Goal: Task Accomplishment & Management: Manage account settings

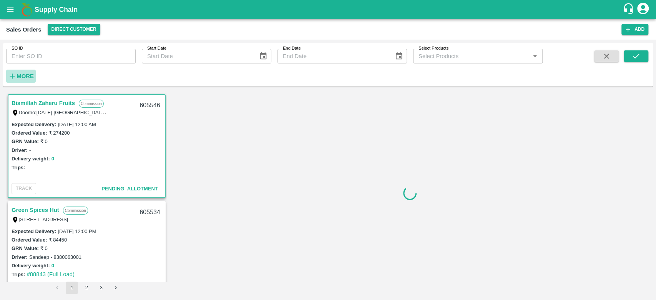
click at [21, 77] on strong "More" at bounding box center [25, 76] width 17 height 6
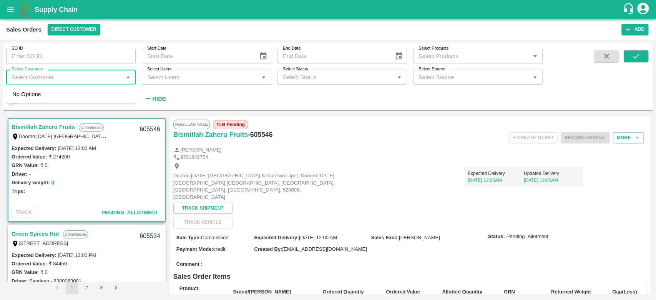
click at [21, 77] on input "Select Customer" at bounding box center [64, 77] width 112 height 10
type input "iniya"
click at [37, 95] on div "INIYA FRUITS AND VEGETABLES" at bounding box center [75, 97] width 88 height 8
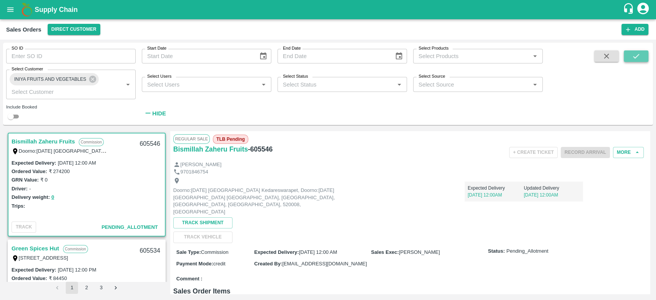
click at [632, 58] on icon "submit" at bounding box center [636, 56] width 8 height 8
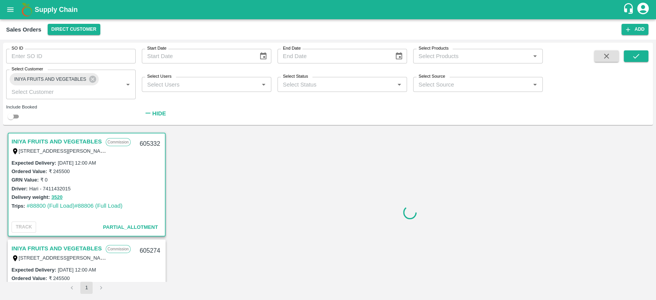
scroll to position [2, 0]
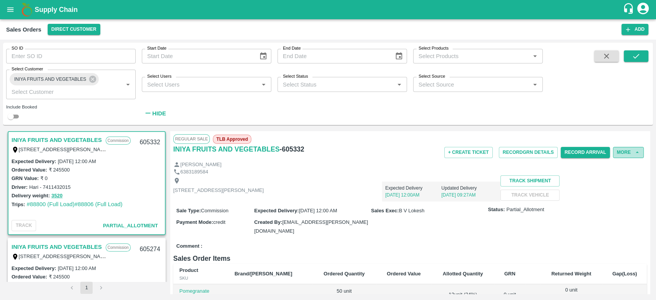
click at [631, 155] on button "More" at bounding box center [628, 152] width 31 height 11
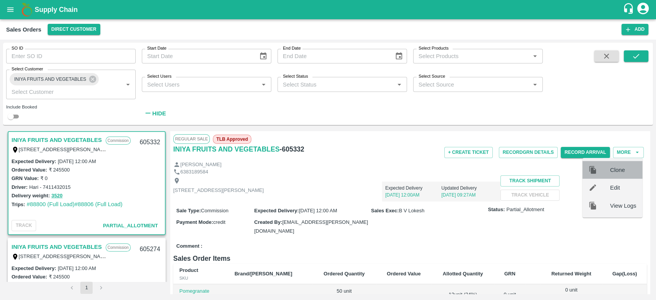
click at [614, 173] on span "Clone" at bounding box center [623, 170] width 26 height 8
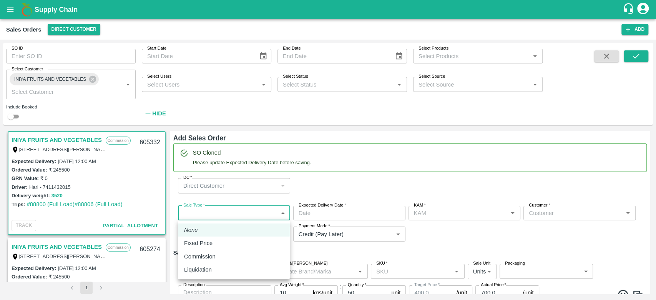
click at [202, 214] on body "Supply Chain Sales Orders Direct Customer Add SO ID SO ID Start Date Start Date…" at bounding box center [328, 150] width 656 height 300
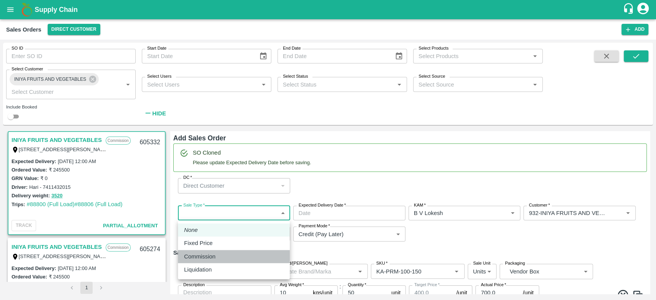
type input "B V Lokesh"
type input "932-INIYA FRUITS AND VEGETABLES"
type input "[STREET_ADDRESS][PERSON_NAME]"
type input "Pomegranate"
type input "KA-PRM-100-150"
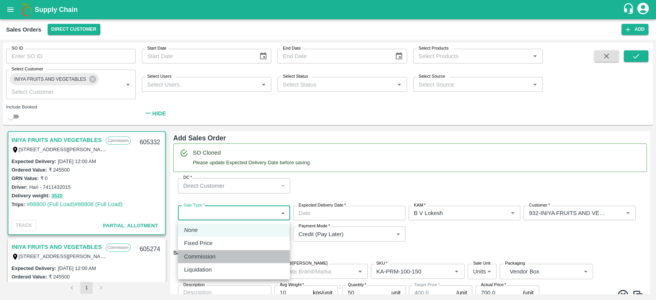
type input "Pomegranate"
type input "KA-PRM-150-180"
type input "Pomegranate"
type input "KA-PRM-180-220"
type input "Pomegranate"
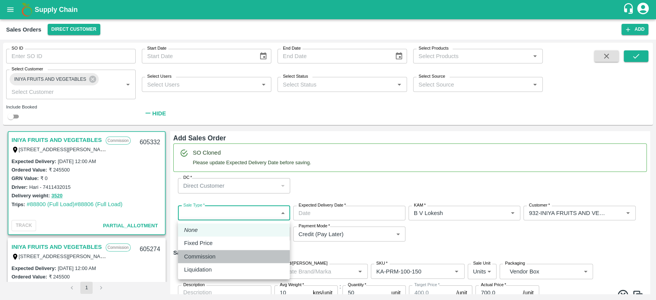
type input "KA-PRM-220-250"
type input "Pomegranate"
type input "KA-PRM-250-300"
type input "Pomegranate"
type input "KA-PRM-300-350"
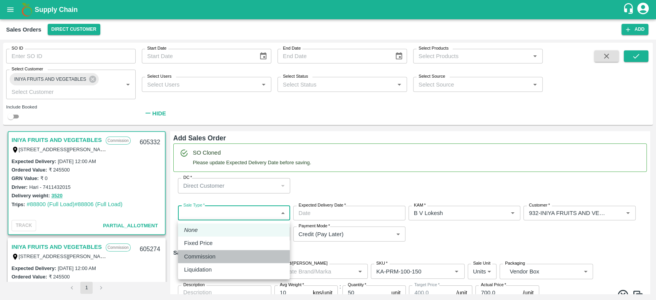
type input "Pomegranate"
type input "KA-PRM-350-400"
type input "Pomegranate"
type input "KA-Loose A"
type input "Pomegranate"
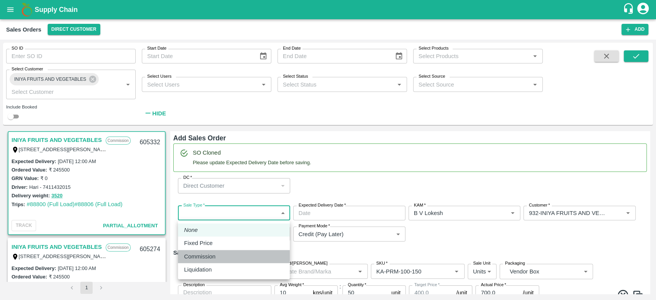
type input "KA-SUPR-180++"
type input "Pomegranate"
type input "KA-SUPR-100++"
type input "Pomegranate"
type input "KA-Green"
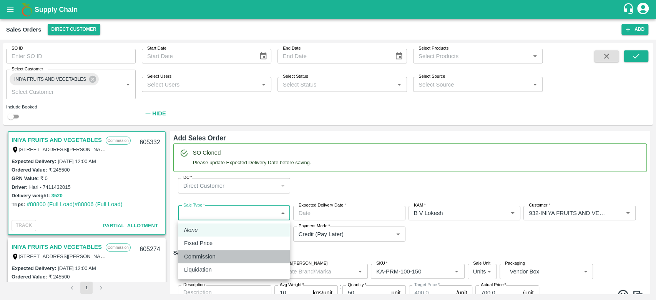
type input "Pomegranate"
type input "KA-Damage Fruit"
type input "Pomegranate"
type input "KA-PRM-180++"
type input "Pomegranate"
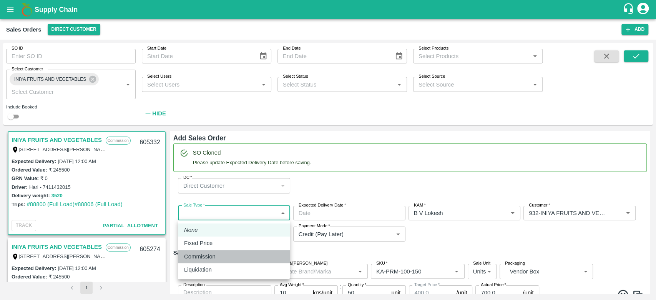
type input "KA-Loose B"
click at [203, 260] on p "Commission" at bounding box center [200, 256] width 32 height 8
type input "2"
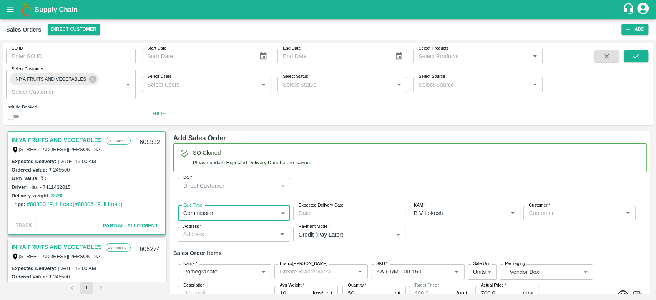
click at [335, 209] on input "Expected Delivery Date   *" at bounding box center [346, 213] width 107 height 15
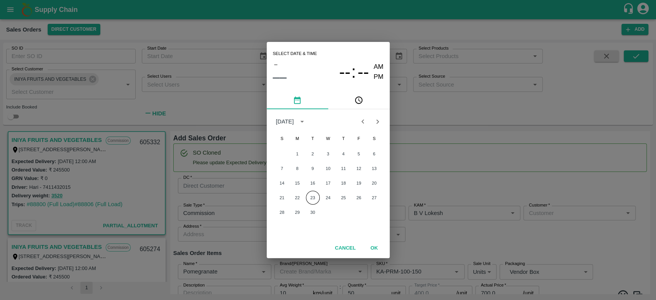
click at [429, 230] on div "Select date & time – –– -- : -- AM PM September 2025 S M T W T F S 1 2 3 4 5 6 …" at bounding box center [328, 150] width 656 height 300
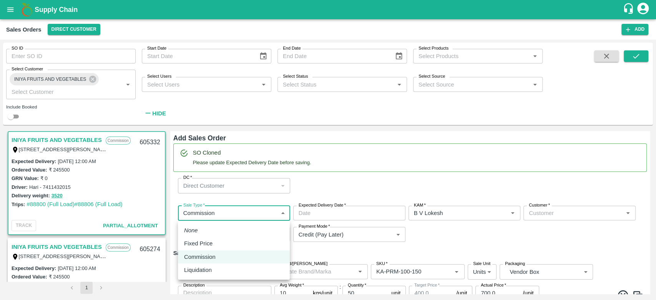
click at [278, 213] on body "Supply Chain Sales Orders Direct Customer Add SO ID SO ID Start Date Start Date…" at bounding box center [328, 150] width 656 height 300
click at [245, 227] on li "None" at bounding box center [234, 230] width 112 height 13
click at [549, 216] on input "Customer   *" at bounding box center [573, 213] width 95 height 10
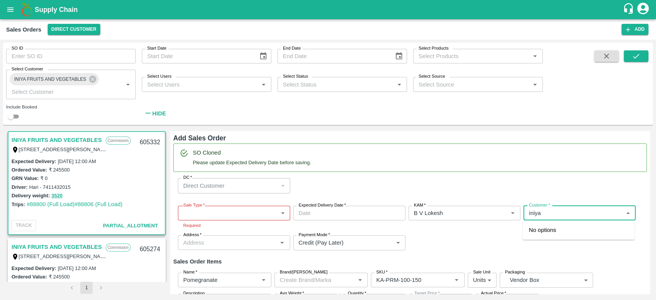
type input "iniya"
click at [247, 209] on body "Supply Chain Sales Orders Direct Customer Add SO ID SO ID Start Date Start Date…" at bounding box center [328, 150] width 656 height 300
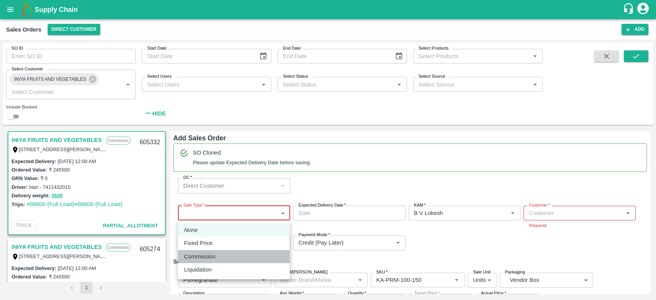
click at [216, 252] on div "Commission" at bounding box center [201, 256] width 35 height 8
type input "2"
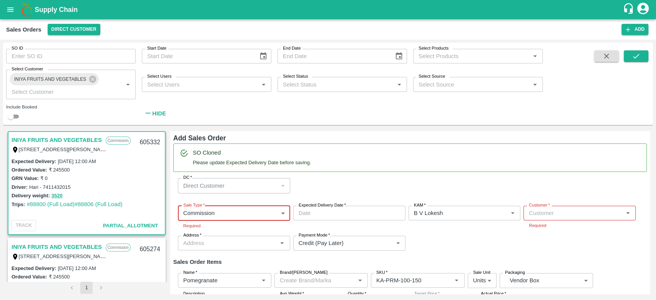
click at [347, 206] on input "Expected Delivery Date   *" at bounding box center [346, 213] width 107 height 15
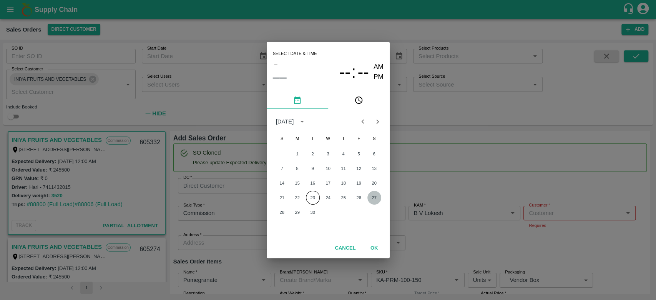
click at [372, 197] on button "27" at bounding box center [374, 198] width 14 height 14
type input "[DATE] 12:00 AM"
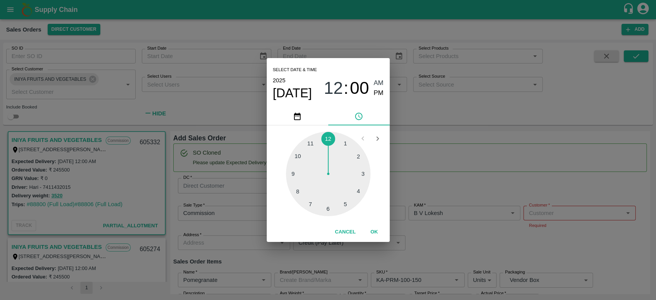
click at [377, 233] on button "OK" at bounding box center [374, 231] width 25 height 13
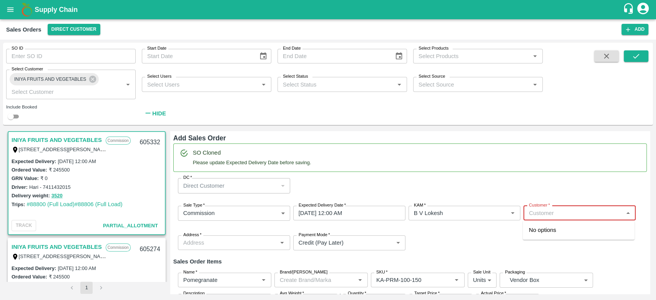
click at [546, 214] on input "Customer   *" at bounding box center [573, 213] width 95 height 10
type input "iniya fruits and veg"
click at [632, 212] on button "Open" at bounding box center [628, 213] width 10 height 10
type input "iniya"
click at [259, 244] on input "Address   *" at bounding box center [227, 243] width 95 height 10
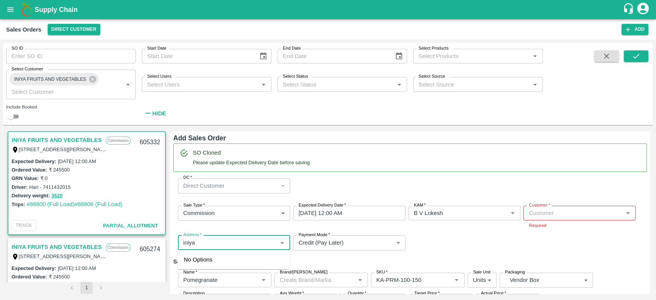
type input "iniya"
click at [557, 208] on input "Customer   *" at bounding box center [573, 213] width 95 height 10
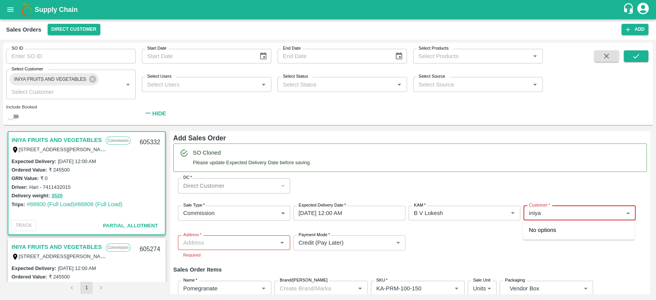
type input "iniya"
click at [545, 211] on input "Customer   *" at bounding box center [573, 213] width 95 height 10
type input "iniya"
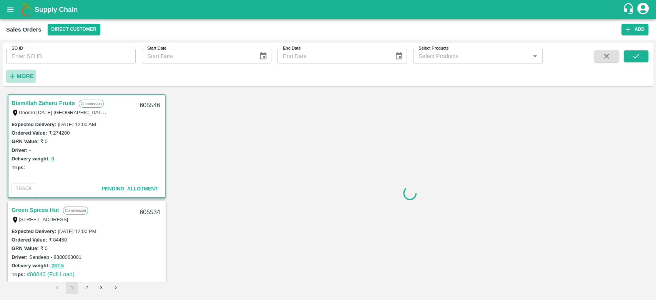
click at [14, 75] on icon "button" at bounding box center [12, 76] width 8 height 8
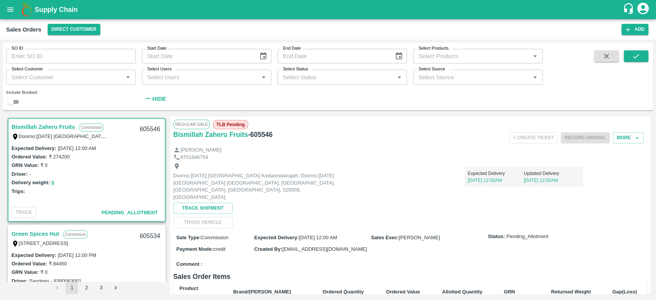
click at [643, 3] on icon "account of current user" at bounding box center [643, 9] width 12 height 12
click at [623, 43] on li "Logout" at bounding box center [629, 40] width 42 height 13
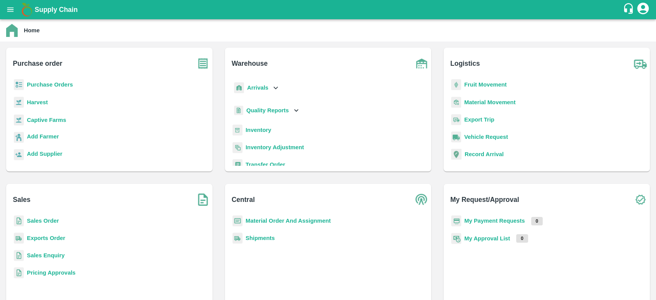
click at [50, 220] on b "Sales Order" at bounding box center [43, 221] width 32 height 6
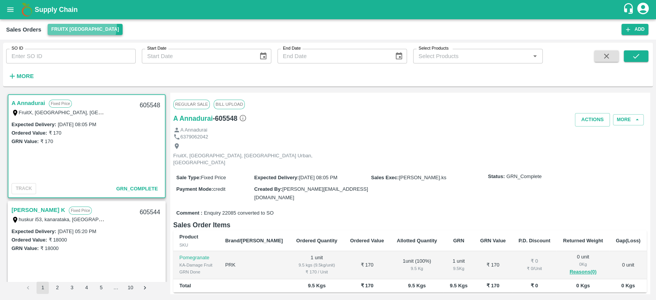
click at [81, 26] on button "FruitX [GEOGRAPHIC_DATA]" at bounding box center [85, 29] width 75 height 11
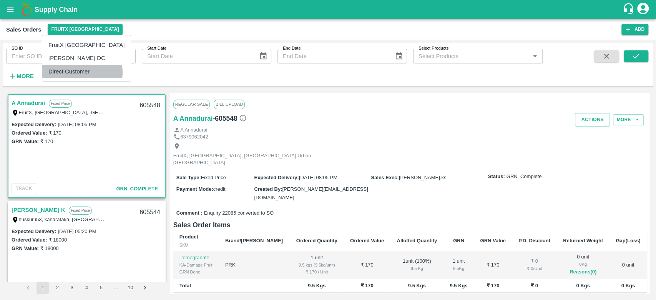
click at [82, 72] on li "Direct Customer" at bounding box center [86, 71] width 88 height 13
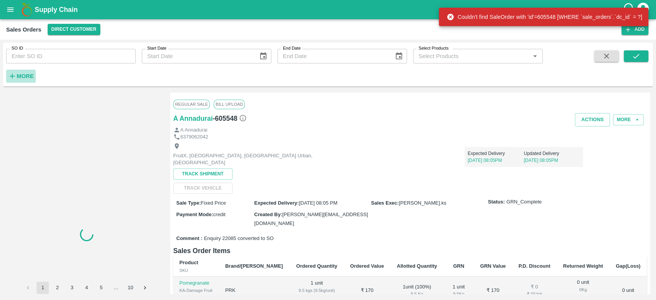
click at [13, 78] on icon "button" at bounding box center [12, 76] width 8 height 8
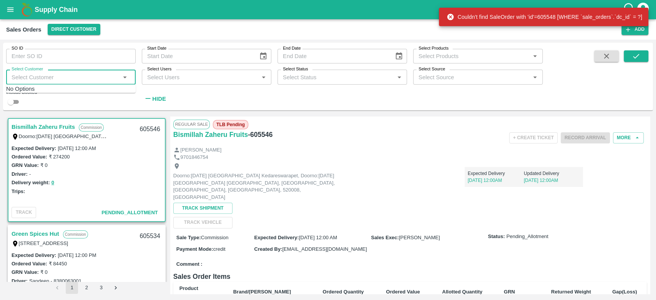
click at [37, 82] on input "Select Customer" at bounding box center [64, 77] width 112 height 10
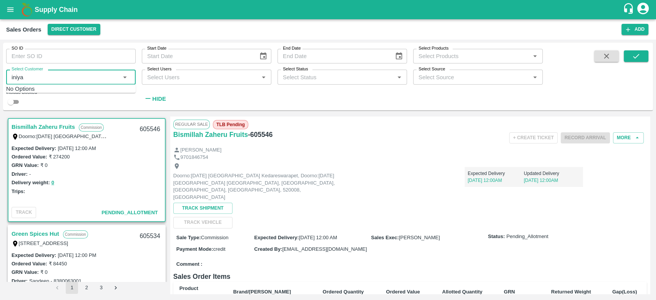
type input "iniya"
click at [48, 96] on div "INIYA FRUITS AND VEGETABLES" at bounding box center [84, 97] width 88 height 15
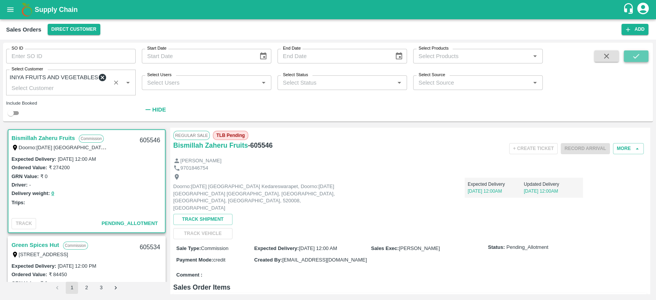
click at [634, 54] on icon "submit" at bounding box center [636, 56] width 8 height 8
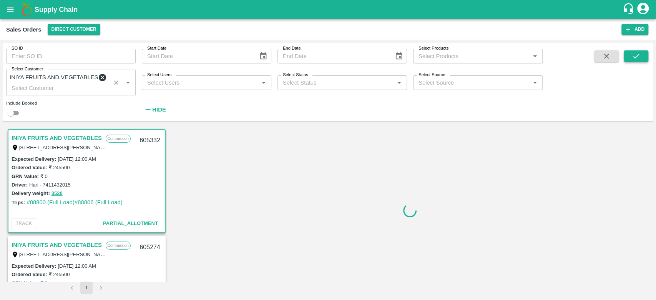
scroll to position [2, 0]
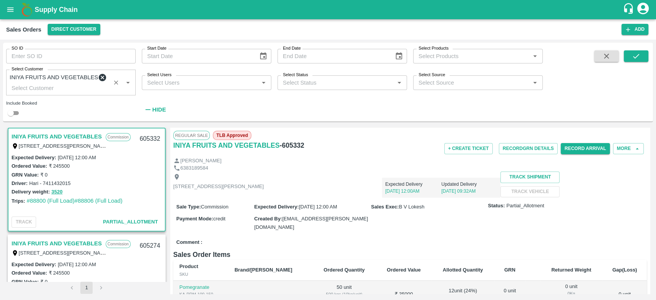
click at [629, 157] on div "+ Create Ticket Record GRN Details Record Arrival More" at bounding box center [489, 148] width 316 height 17
click at [625, 153] on button "More" at bounding box center [628, 148] width 31 height 11
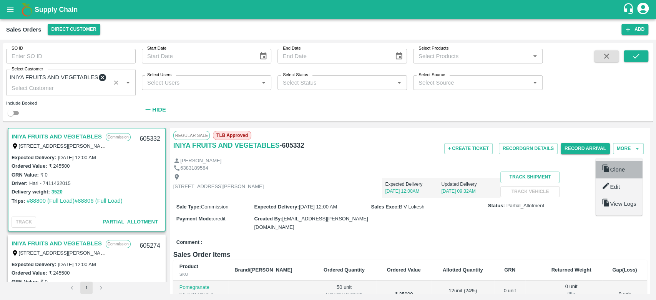
click at [617, 168] on span "Clone" at bounding box center [617, 169] width 15 height 6
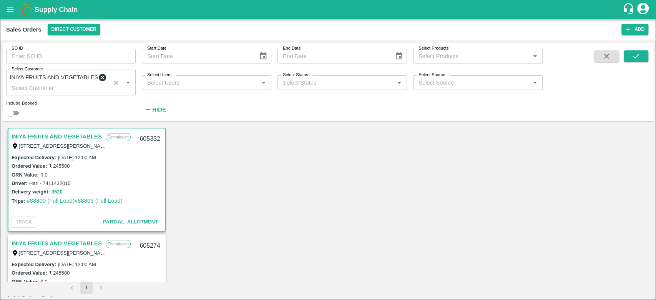
scroll to position [58, 0]
click at [205, 150] on body "Supply Chain Sales Orders Direct Customer Add SO ID SO ID Start Date Start Date…" at bounding box center [328, 150] width 656 height 300
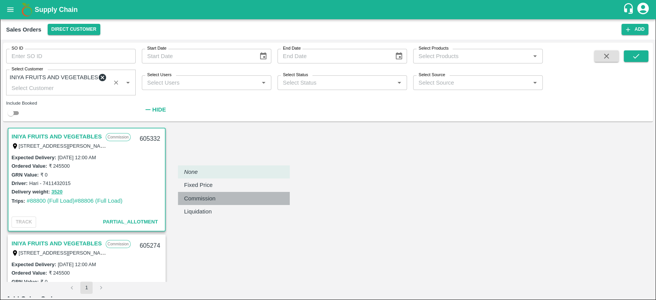
click at [210, 198] on p "Commission" at bounding box center [200, 198] width 32 height 8
type input "2"
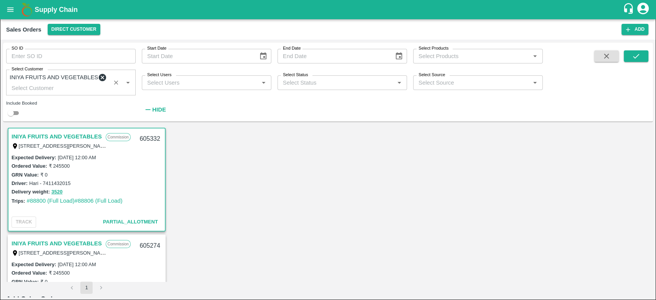
click at [34, 134] on button "26" at bounding box center [31, 131] width 6 height 6
type input "[DATE] 12:00 AM"
click at [52, 131] on button "OK" at bounding box center [39, 124] width 25 height 13
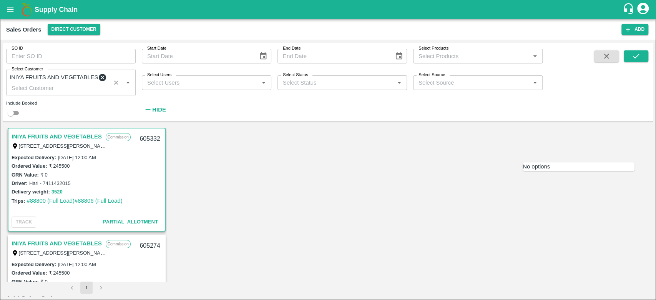
type input "i"
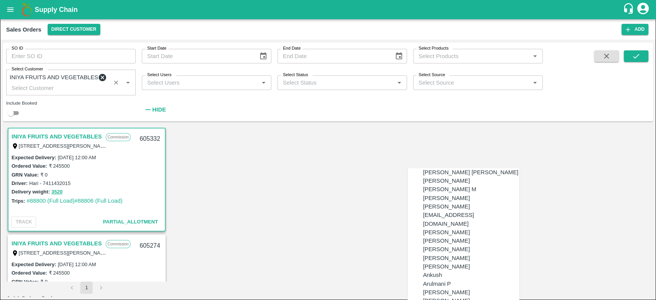
scroll to position [160, 0]
click at [459, 288] on div "[PERSON_NAME]" at bounding box center [471, 292] width 96 height 8
type input "[PERSON_NAME]"
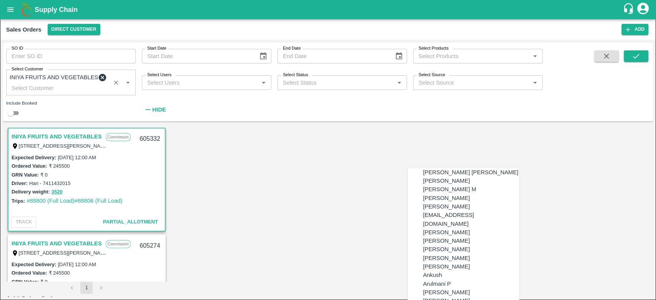
type input "i"
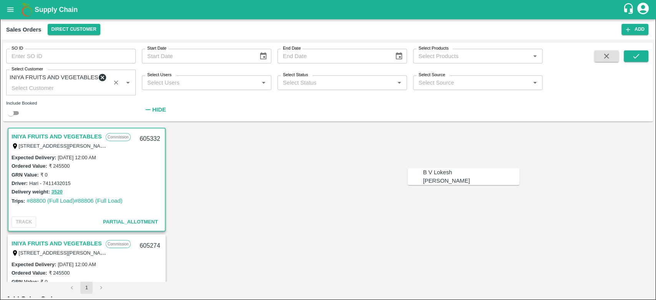
click at [450, 172] on div "B V Lokesh" at bounding box center [471, 172] width 96 height 8
click at [461, 173] on div "B V Lokesh" at bounding box center [471, 172] width 96 height 8
type input "B V Lokesh"
click at [99, 76] on icon at bounding box center [102, 77] width 7 height 7
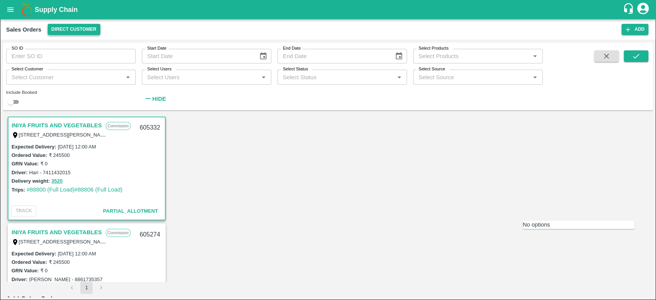
click at [83, 25] on button "Direct Customer" at bounding box center [74, 29] width 53 height 11
click at [80, 44] on li "FruitX [GEOGRAPHIC_DATA]" at bounding box center [85, 44] width 88 height 13
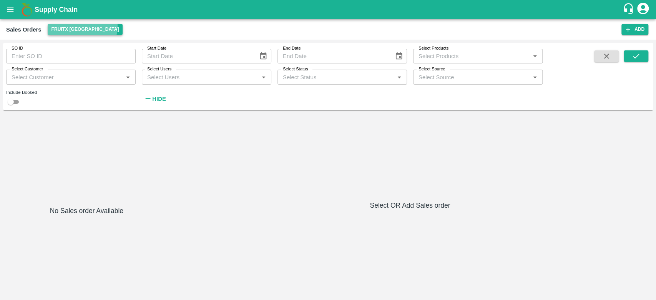
click at [82, 26] on button "FruitX [GEOGRAPHIC_DATA]" at bounding box center [85, 29] width 75 height 11
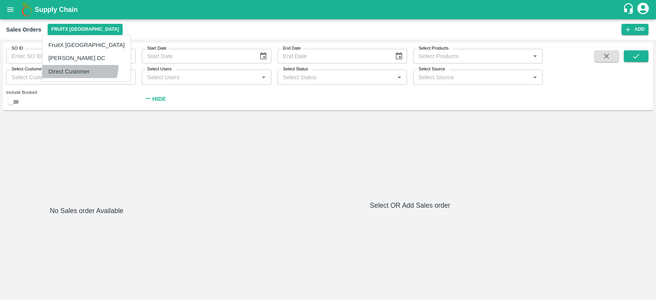
click at [79, 67] on li "Direct Customer" at bounding box center [86, 71] width 88 height 13
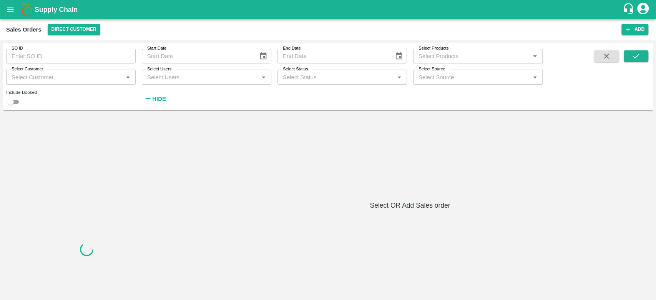
click at [55, 78] on input "Select Customer" at bounding box center [64, 77] width 112 height 10
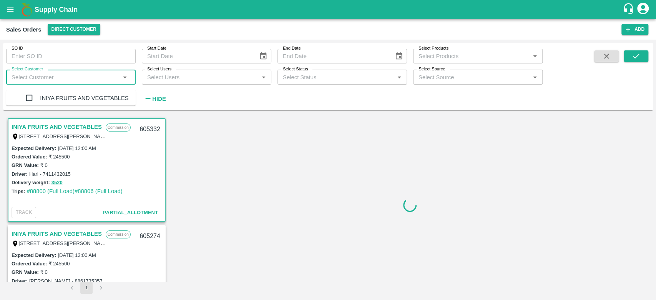
click at [49, 97] on div "INIYA FRUITS AND VEGETABLES" at bounding box center [84, 97] width 88 height 15
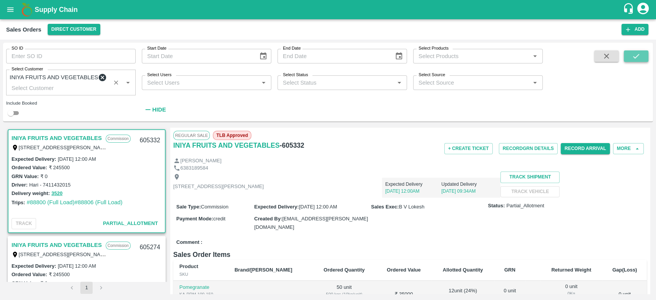
click at [635, 55] on icon "submit" at bounding box center [636, 56] width 8 height 8
click at [627, 153] on button "More" at bounding box center [628, 148] width 31 height 11
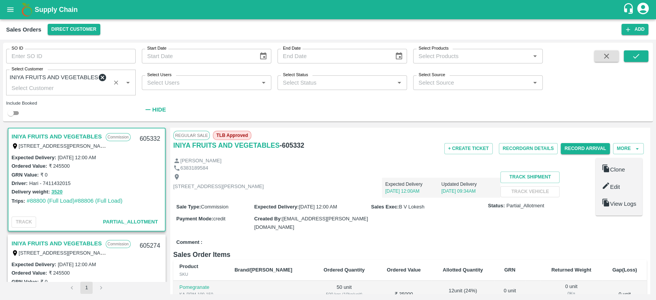
click at [618, 166] on span "Clone" at bounding box center [617, 169] width 15 height 6
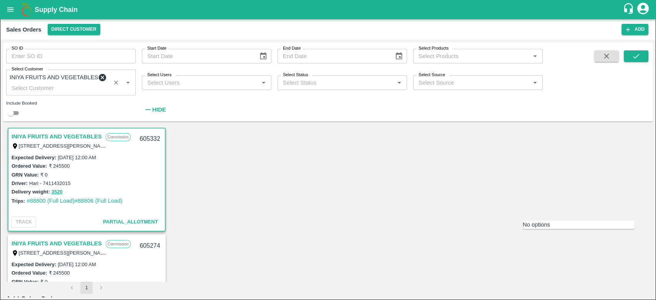
type input "DD/MM/YYYY hh:mm aa"
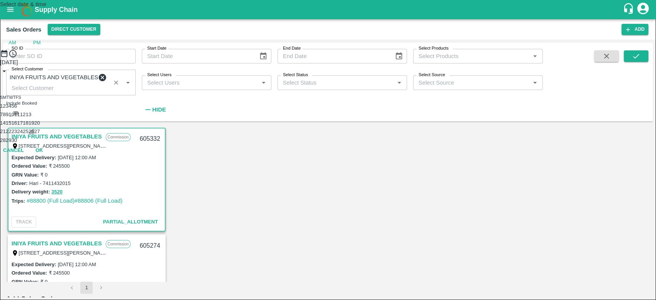
click at [34, 134] on button "26" at bounding box center [31, 131] width 6 height 6
type input "[DATE] 12:00 AM"
click at [52, 131] on button "OK" at bounding box center [39, 124] width 25 height 13
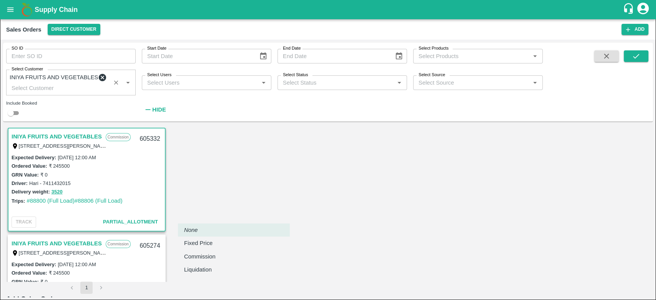
click at [244, 214] on body "Supply Chain Sales Orders Direct Customer Add SO ID SO ID Start Date Start Date…" at bounding box center [328, 150] width 656 height 300
click at [218, 253] on div "Commission" at bounding box center [201, 256] width 35 height 8
type input "2"
click at [252, 209] on body "Supply Chain Sales Orders Direct Customer Add SO ID SO ID Start Date Start Date…" at bounding box center [328, 150] width 656 height 300
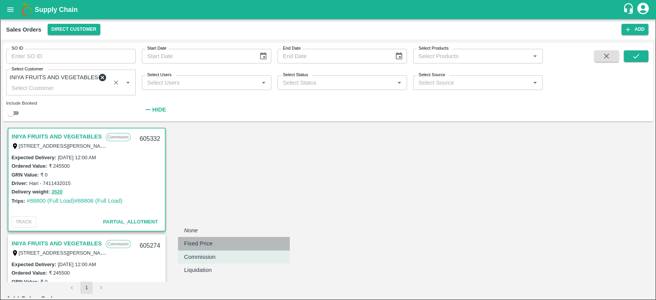
click at [205, 243] on p "Fixed Price" at bounding box center [198, 243] width 28 height 8
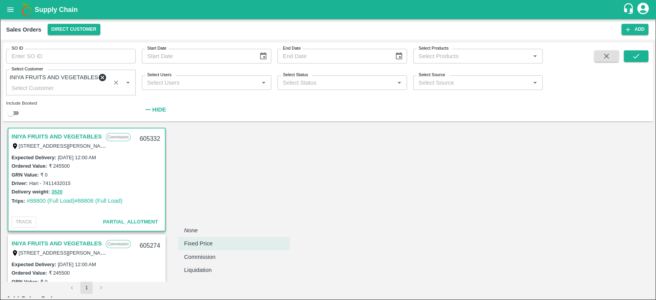
click at [218, 214] on body "Supply Chain Sales Orders Direct Customer Add SO ID SO ID Start Date Start Date…" at bounding box center [328, 150] width 656 height 300
click at [215, 258] on p "Commission" at bounding box center [200, 257] width 32 height 8
type input "2"
type input "iniya"
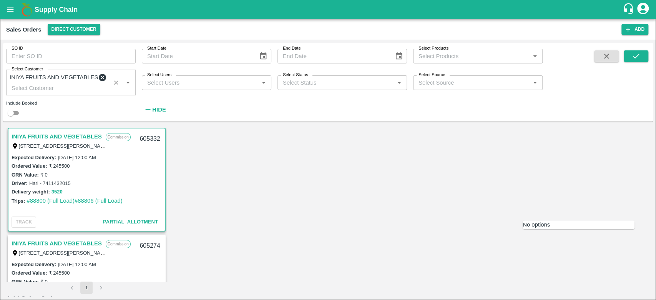
click at [646, 7] on icon "account of current user" at bounding box center [643, 9] width 12 height 12
click at [623, 38] on li "Logout" at bounding box center [629, 40] width 42 height 13
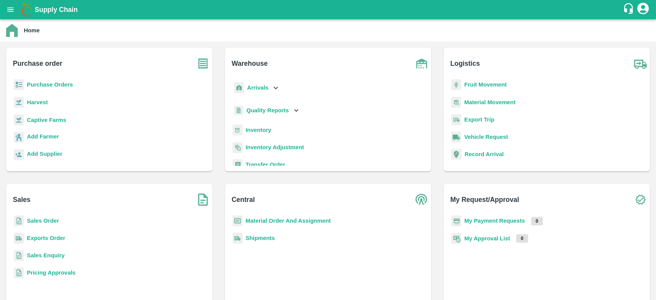
click at [50, 222] on b "Sales Order" at bounding box center [43, 221] width 32 height 6
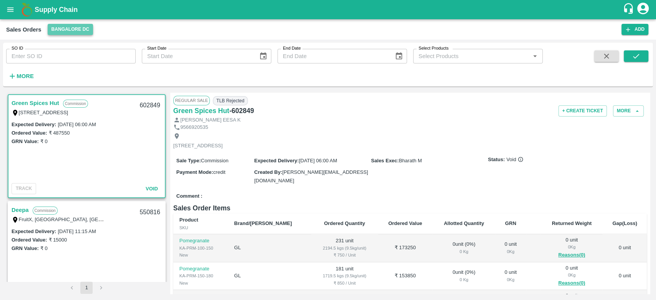
click at [78, 30] on button "Bangalore DC" at bounding box center [71, 29] width 46 height 11
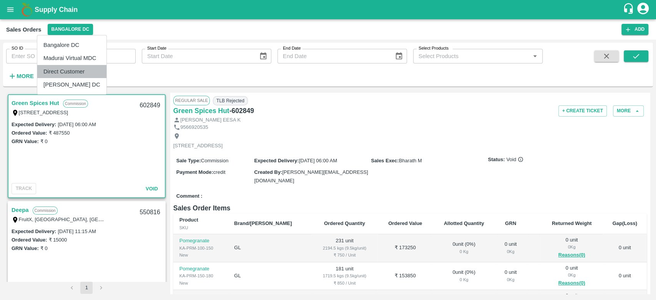
click at [72, 69] on li "Direct Customer" at bounding box center [71, 71] width 69 height 13
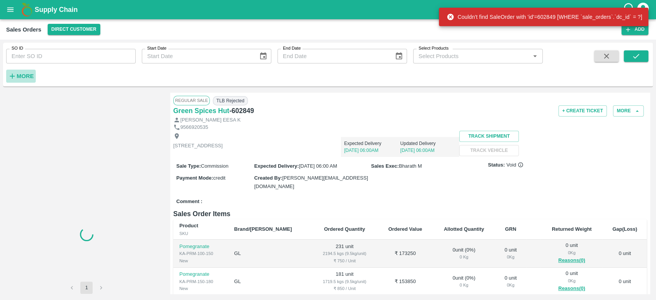
click at [24, 78] on strong "More" at bounding box center [25, 76] width 17 height 6
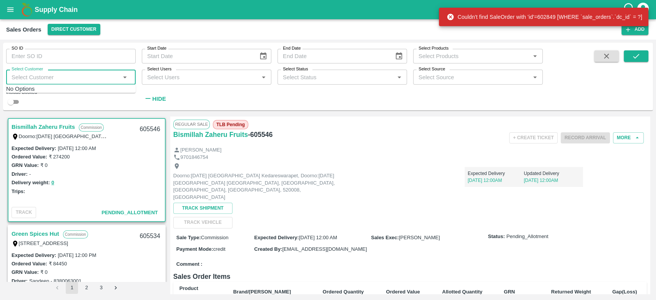
click at [24, 78] on input "Select Customer" at bounding box center [64, 77] width 112 height 10
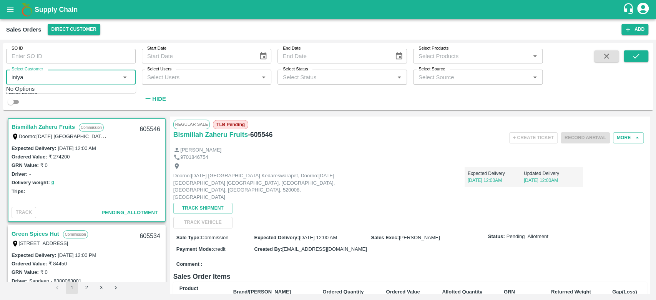
type input "iniya"
click at [27, 92] on input "checkbox" at bounding box center [29, 97] width 15 height 15
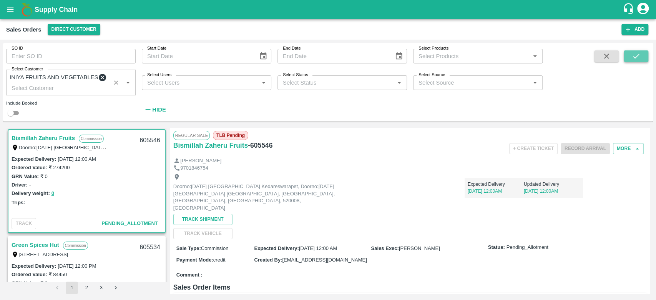
click at [637, 57] on icon "submit" at bounding box center [636, 56] width 8 height 8
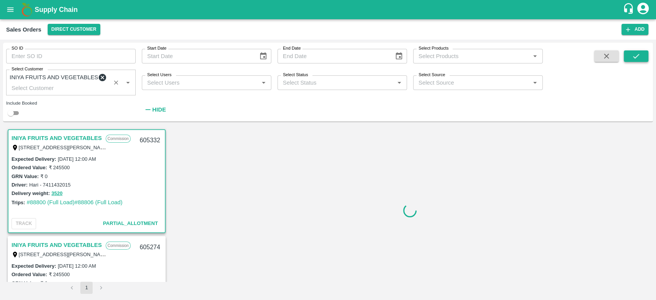
scroll to position [2, 0]
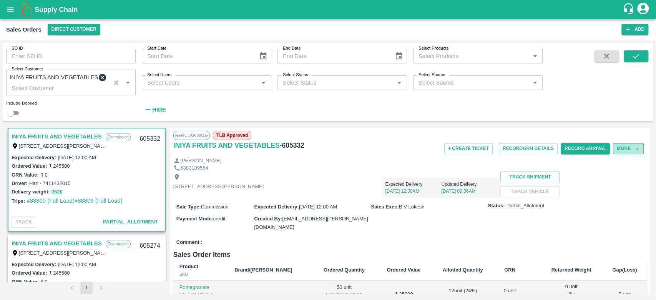
click at [618, 151] on button "More" at bounding box center [628, 148] width 31 height 11
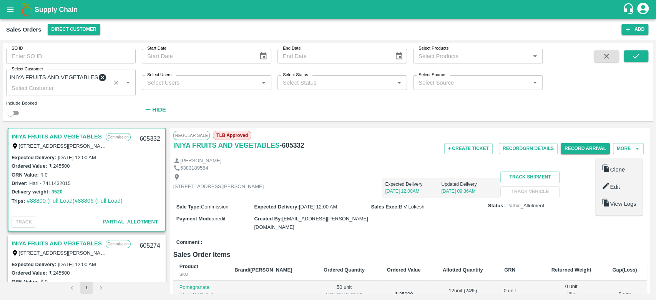
click at [40, 242] on link "INIYA FRUITS AND VEGETABLES" at bounding box center [57, 243] width 90 height 10
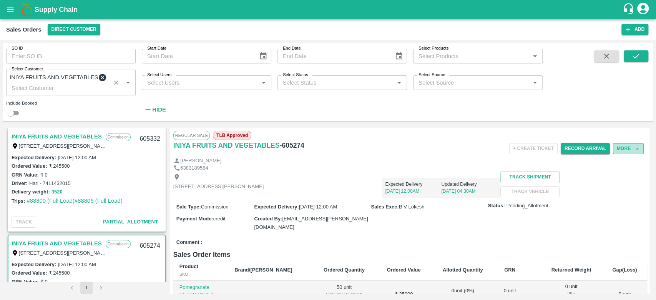
click at [615, 150] on button "More" at bounding box center [628, 148] width 31 height 11
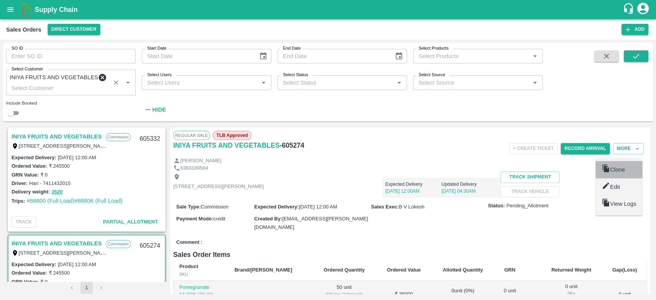
click at [611, 166] on span "Clone" at bounding box center [617, 169] width 15 height 6
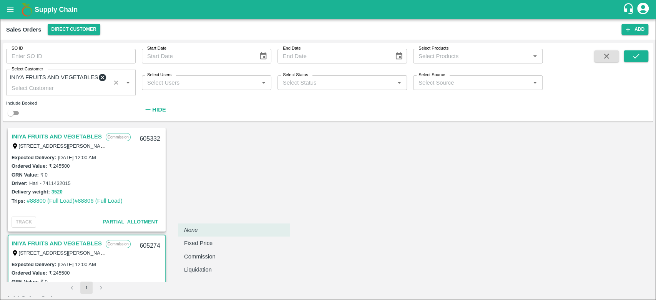
click at [238, 210] on body "Supply Chain Sales Orders Direct Customer Add SO ID SO ID Start Date Start Date…" at bounding box center [328, 150] width 656 height 300
click at [215, 256] on p "Commission" at bounding box center [200, 256] width 32 height 8
type input "2"
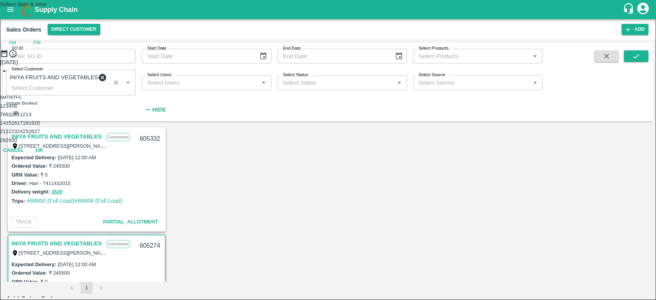
click at [34, 134] on button "26" at bounding box center [31, 131] width 6 height 6
type input "[DATE] 12:00 AM"
click at [52, 131] on button "OK" at bounding box center [39, 124] width 25 height 13
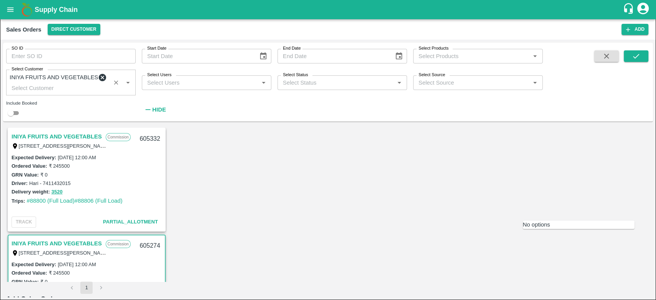
type input "iniya fruits and vegetables"
click at [9, 12] on icon "open drawer" at bounding box center [10, 9] width 8 height 8
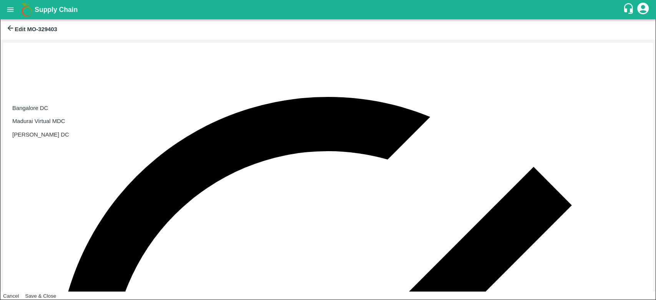
click at [79, 87] on body "Supply Chain Edit MO-329403 AMO Cloned Please update Time of delivery and Price…" at bounding box center [328, 150] width 656 height 300
click at [63, 103] on li "Bangalore DC" at bounding box center [57, 107] width 103 height 13
type input "2"
click at [78, 93] on body "Supply Chain Edit MO-329403 AMO Cloned Please update Time of delivery and Price…" at bounding box center [328, 150] width 656 height 300
click at [10, 29] on div at bounding box center [328, 150] width 656 height 300
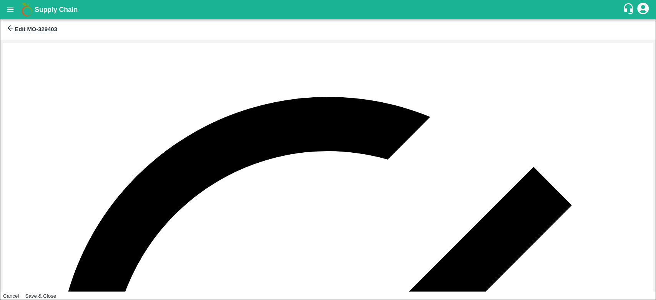
click at [10, 29] on icon at bounding box center [10, 28] width 8 height 8
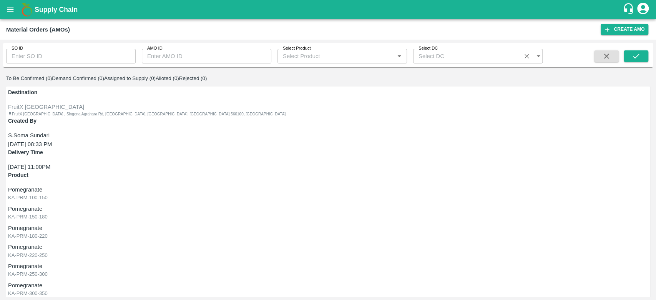
click at [644, 5] on icon "account of current user" at bounding box center [643, 9] width 14 height 14
click at [618, 38] on li "Logout" at bounding box center [625, 40] width 70 height 13
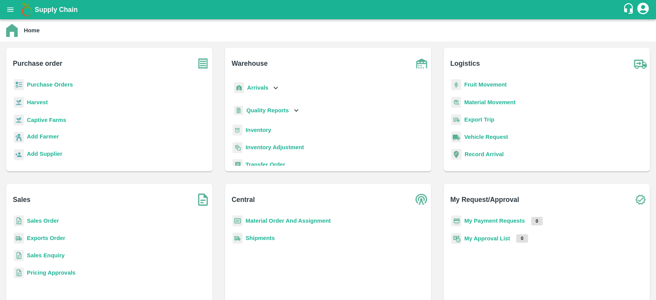
click at [53, 218] on b "Sales Order" at bounding box center [43, 221] width 32 height 6
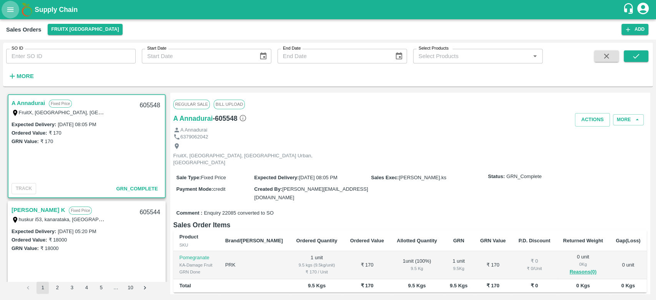
click at [11, 11] on icon "open drawer" at bounding box center [10, 9] width 7 height 4
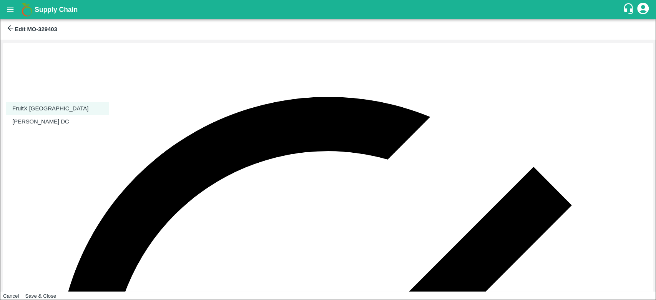
click at [86, 91] on body "Supply Chain Edit MO-329403 AMO Cloned Please update Time of delivery and Price…" at bounding box center [328, 150] width 656 height 300
click at [246, 83] on div at bounding box center [328, 150] width 656 height 300
click at [51, 3] on label "Date & time of delivery   *" at bounding box center [28, 0] width 46 height 6
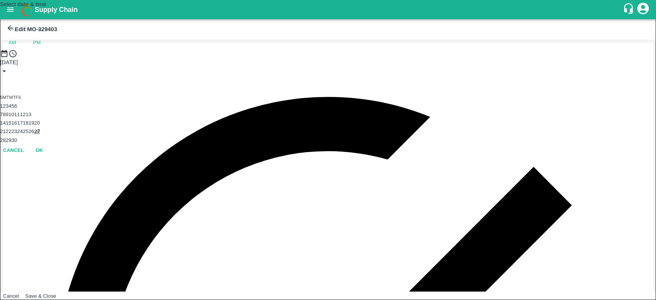
click at [40, 134] on button "27" at bounding box center [37, 131] width 6 height 6
type input "[DATE] 12:00 AM"
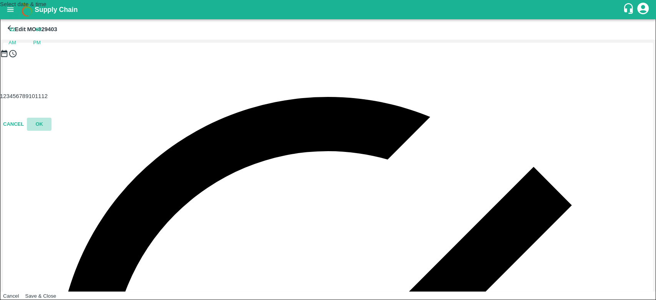
click at [52, 131] on button "OK" at bounding box center [39, 124] width 25 height 13
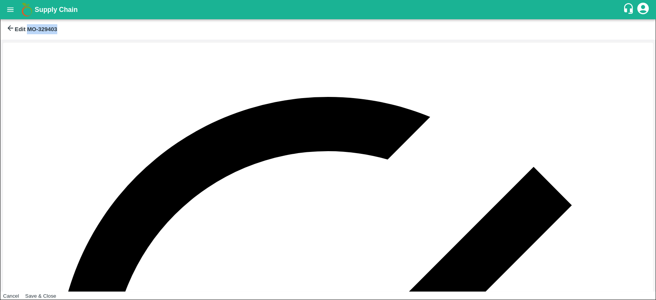
drag, startPoint x: 66, startPoint y: 29, endPoint x: 35, endPoint y: 37, distance: 31.2
click at [35, 37] on div "Edit MO-329403" at bounding box center [328, 29] width 656 height 20
click at [121, 28] on div "Edit MO-329403" at bounding box center [327, 29] width 642 height 11
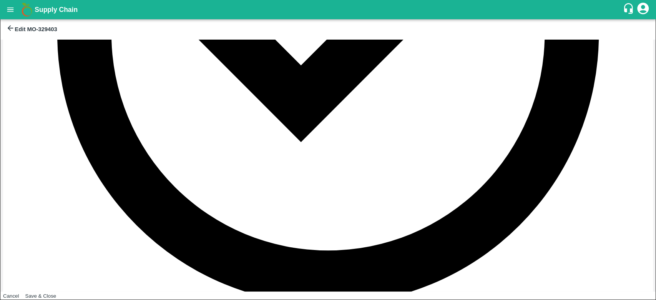
scroll to position [509, 0]
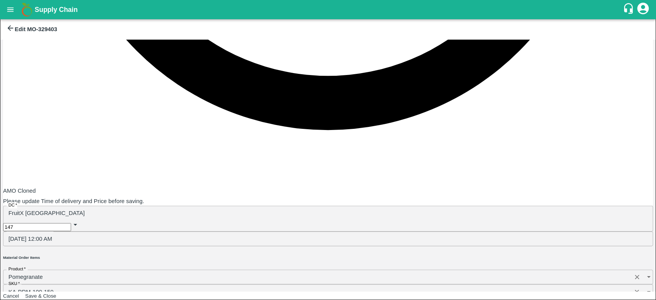
click at [12, 32] on icon at bounding box center [10, 28] width 8 height 8
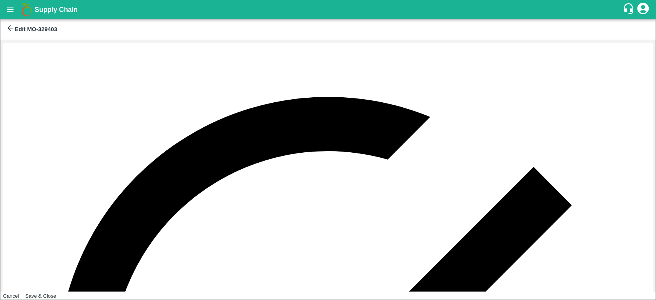
type input "DD/MM/YYYY hh:mm aa"
click at [34, 134] on button "26" at bounding box center [31, 131] width 6 height 6
type input "[DATE] 12:00 AM"
click at [52, 131] on button "OK" at bounding box center [39, 124] width 25 height 13
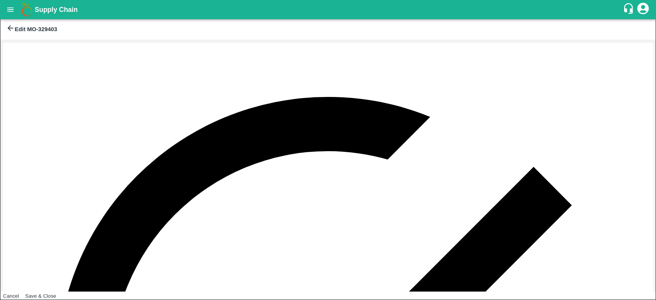
type input "500"
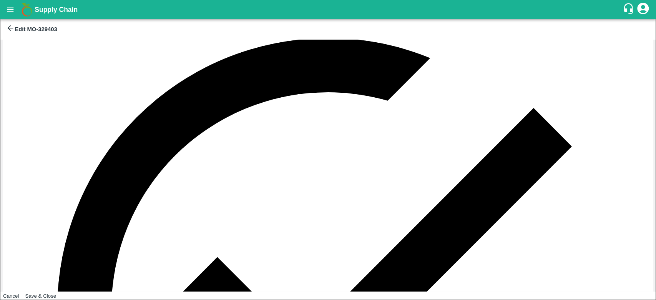
scroll to position [65, 0]
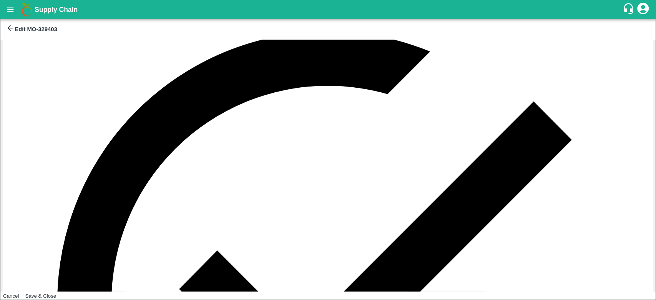
type input "500"
type input "499"
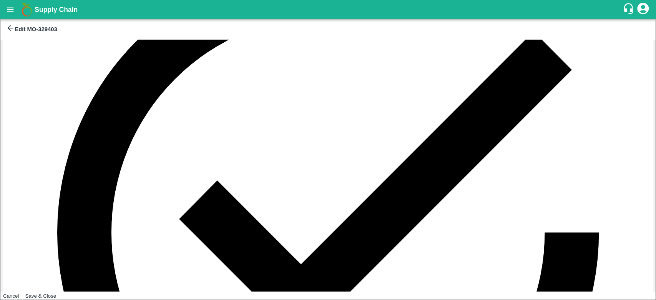
drag, startPoint x: 149, startPoint y: 239, endPoint x: 152, endPoint y: 224, distance: 15.7
click at [152, 224] on div "AMO Cloned Please update Time of delivery and Price before saving. DC   * Fruit…" at bounding box center [328, 166] width 656 height 252
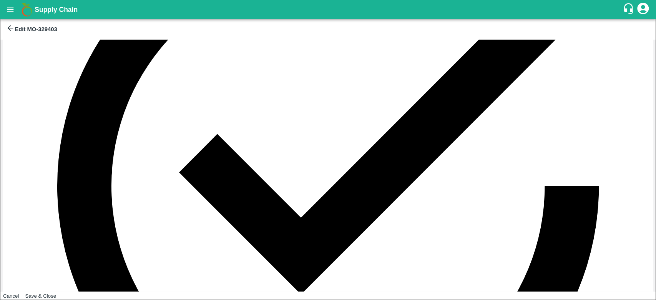
type input "500"
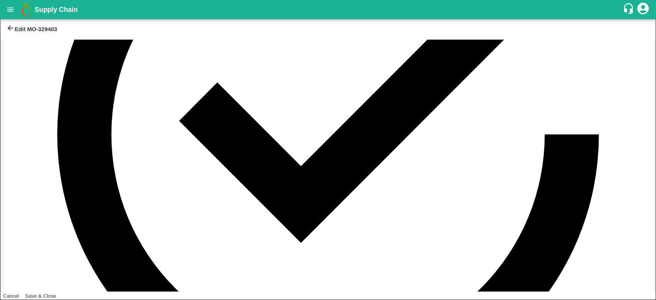
type input "500"
type input "5"
type input "800"
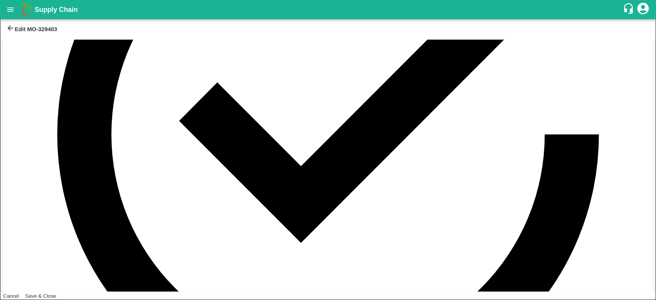
type input "5"
type input "800"
type input "5"
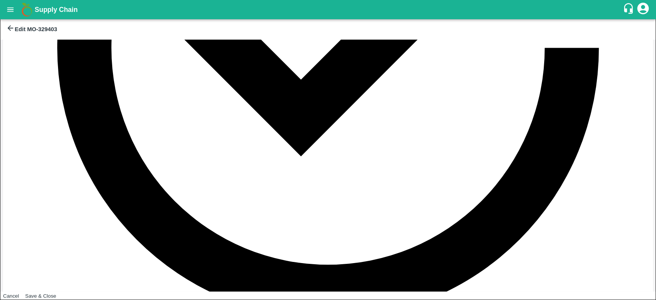
scroll to position [322, 0]
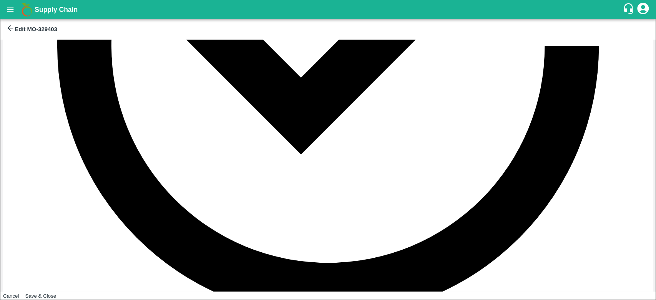
type input "800"
type input "400"
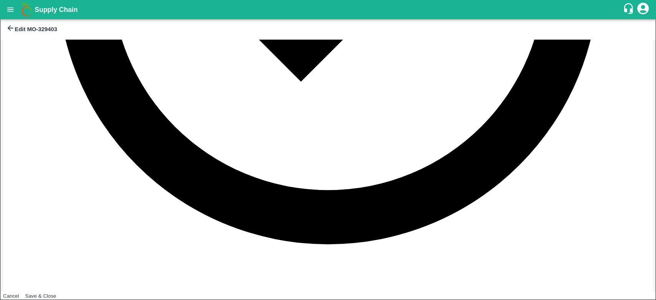
type input "300"
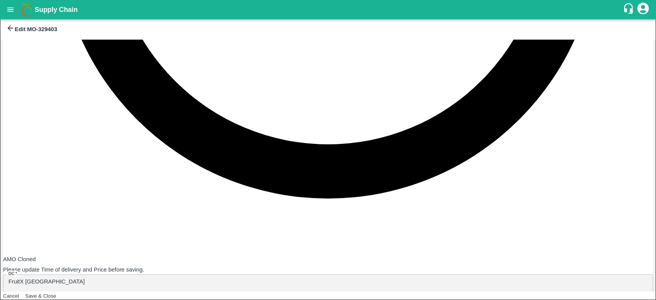
scroll to position [441, 0]
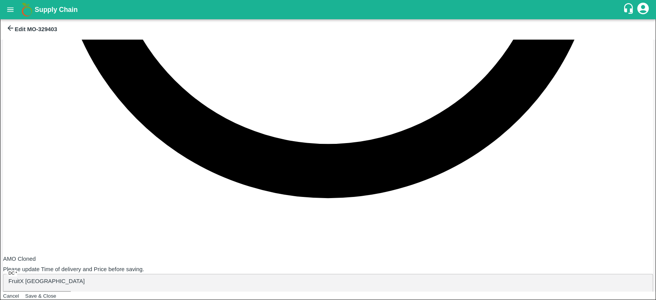
type input "300"
type input "199"
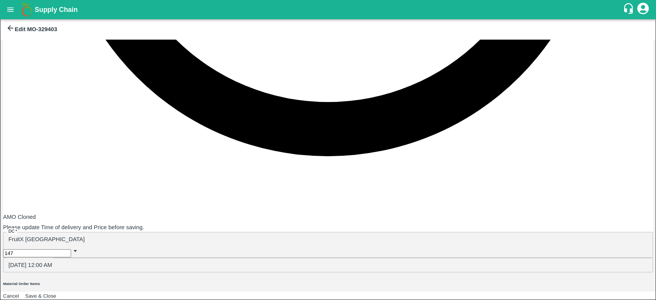
scroll to position [509, 0]
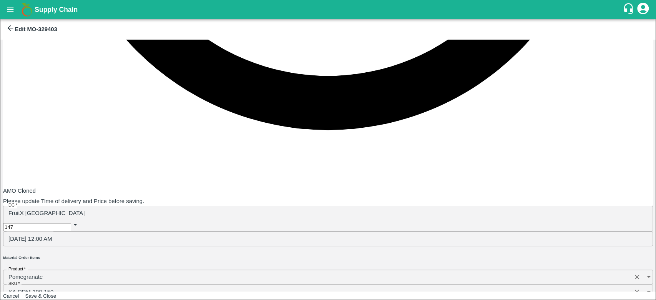
type input "200"
type input "100"
click at [57, 293] on button "Save & Close" at bounding box center [40, 296] width 31 height 6
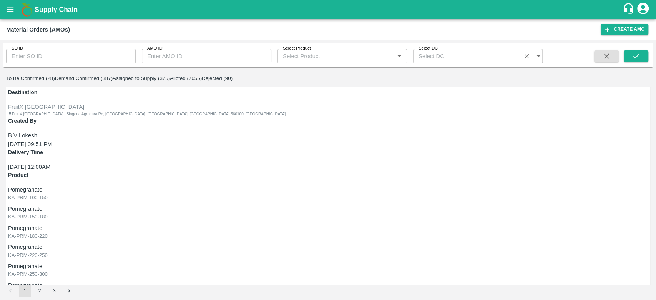
click at [647, 11] on icon "account of current user" at bounding box center [643, 9] width 12 height 12
click at [615, 39] on li "Logout" at bounding box center [629, 40] width 42 height 13
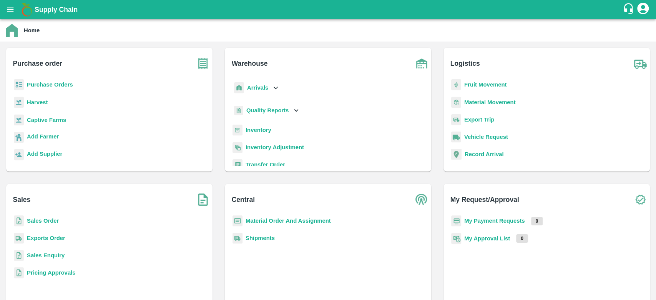
click at [31, 219] on b "Sales Order" at bounding box center [43, 221] width 32 height 6
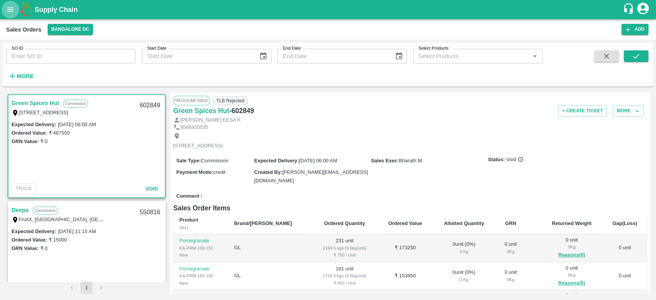
click at [5, 12] on button "open drawer" at bounding box center [11, 10] width 18 height 18
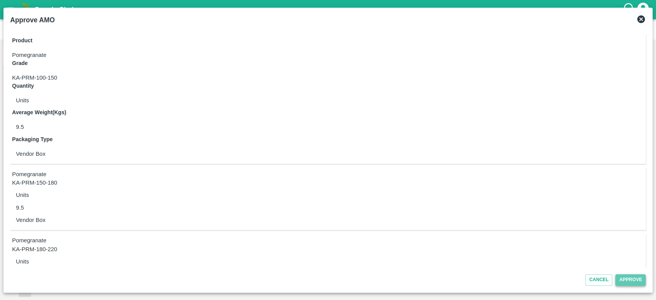
click at [630, 278] on button "Approve" at bounding box center [630, 279] width 30 height 11
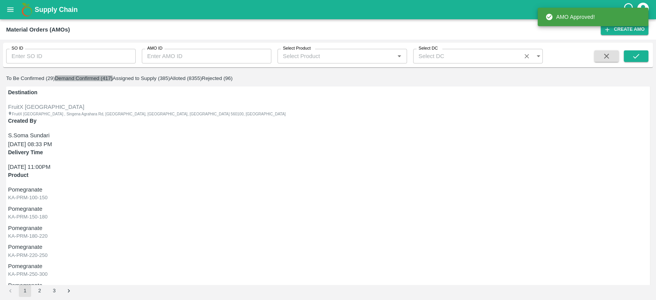
click at [113, 81] on button "Demand Confirmed (417)" at bounding box center [84, 78] width 58 height 6
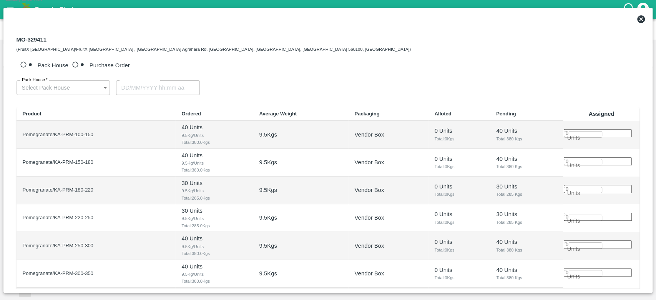
type input "[DATE] 12:00 AM"
drag, startPoint x: 46, startPoint y: 38, endPoint x: 7, endPoint y: 43, distance: 39.5
click at [7, 43] on div "MO-329411 (FruitX [GEOGRAPHIC_DATA]/FruitX [GEOGRAPHIC_DATA] , [GEOGRAPHIC_DATA…" at bounding box center [328, 158] width 642 height 262
copy div "MO-329411"
click at [640, 17] on icon at bounding box center [641, 19] width 9 height 9
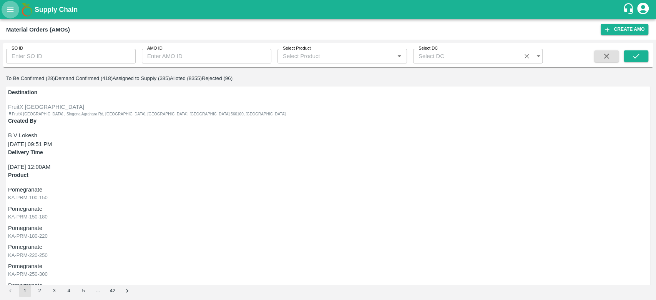
click at [12, 7] on icon "open drawer" at bounding box center [10, 9] width 8 height 8
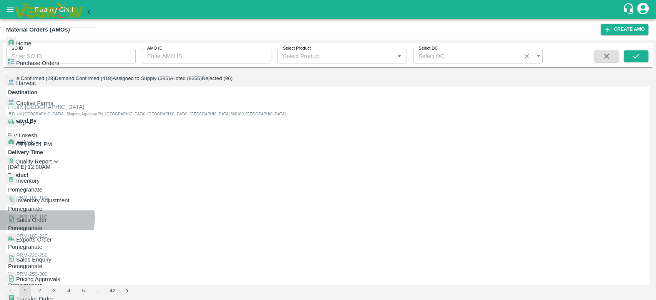
click at [47, 217] on span "Sales Order" at bounding box center [31, 220] width 30 height 6
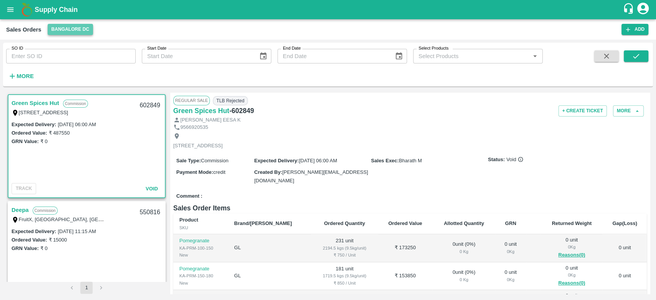
click at [65, 33] on button "Bangalore DC" at bounding box center [71, 29] width 46 height 11
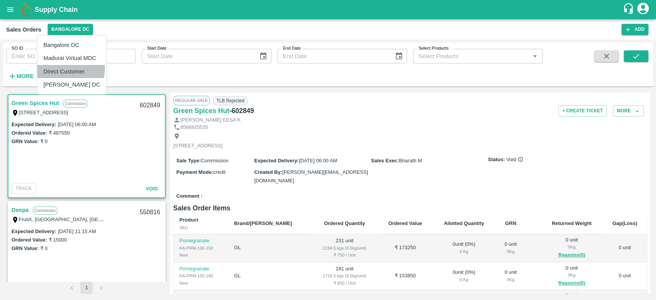
click at [69, 68] on li "Direct Customer" at bounding box center [71, 71] width 69 height 13
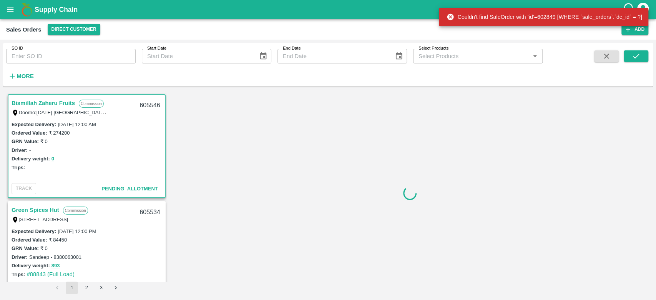
click at [19, 74] on strong "More" at bounding box center [25, 76] width 17 height 6
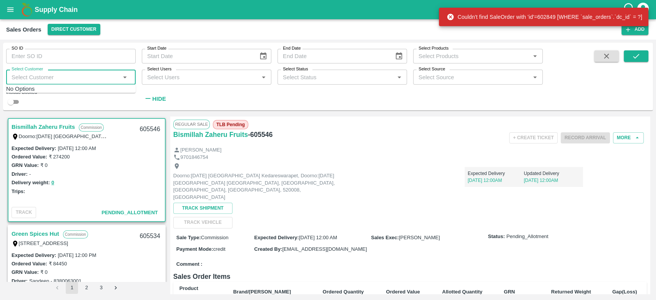
click at [19, 74] on input "Select Customer" at bounding box center [64, 77] width 112 height 10
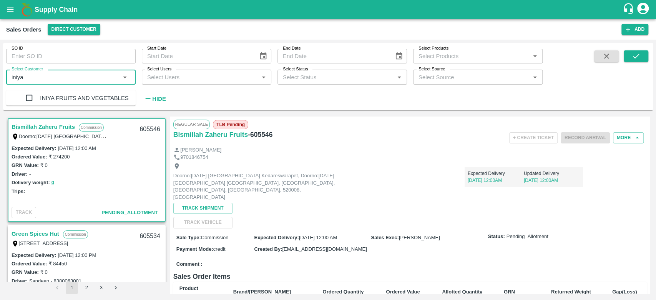
type input "iniya"
